Goal: Navigation & Orientation: Find specific page/section

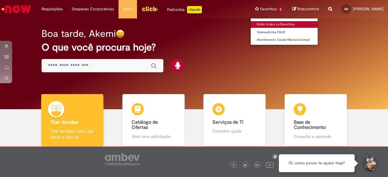
click at [257, 22] on link "Exibir todos os Favoritos" at bounding box center [284, 24] width 67 height 7
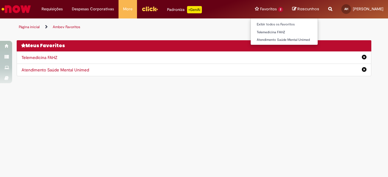
click at [258, 12] on li "Favoritos 2 Exibir todos os Favoritos Telemedicina FAHZ Atendimento Saúde Menta…" at bounding box center [269, 9] width 37 height 18
click at [266, 9] on li "Favoritos 2 Exibir todos os Favoritos Telemedicina FAHZ Atendimento Saúde Menta…" at bounding box center [269, 9] width 37 height 18
click at [271, 10] on li "Favoritos 2 Exibir todos os Favoritos Telemedicina FAHZ Atendimento Saúde Menta…" at bounding box center [269, 9] width 37 height 18
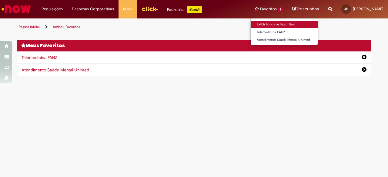
click at [255, 24] on link "Exibir todos os Favoritos" at bounding box center [284, 24] width 67 height 7
click at [272, 25] on link "Exibir todos os Favoritos" at bounding box center [284, 24] width 67 height 7
drag, startPoint x: 246, startPoint y: 24, endPoint x: 266, endPoint y: 24, distance: 20.0
click at [251, 24] on link "Exibir todos os Favoritos" at bounding box center [284, 24] width 67 height 7
click at [274, 25] on link "Exibir todos os Favoritos" at bounding box center [284, 24] width 67 height 7
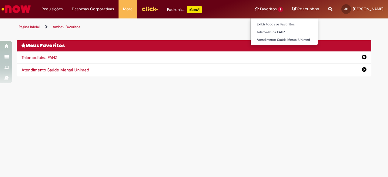
click at [269, 12] on li "Favoritos 2 Exibir todos os Favoritos Telemedicina FAHZ Atendimento Saúde Menta…" at bounding box center [269, 9] width 37 height 18
click at [257, 8] on li "Favoritos 2 Exibir todos os Favoritos Telemedicina FAHZ Atendimento Saúde Menta…" at bounding box center [269, 9] width 37 height 18
drag, startPoint x: 266, startPoint y: 9, endPoint x: 274, endPoint y: 10, distance: 7.3
click at [266, 9] on li "Favoritos 2 Exibir todos os Favoritos Telemedicina FAHZ Atendimento Saúde Menta…" at bounding box center [269, 9] width 37 height 18
click at [268, 10] on li "Favoritos 2 Exibir todos os Favoritos Telemedicina FAHZ Atendimento Saúde Menta…" at bounding box center [269, 9] width 37 height 18
